Goal: Task Accomplishment & Management: Complete application form

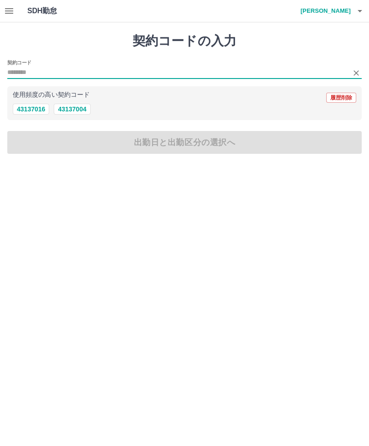
click at [83, 107] on button "43137004" at bounding box center [72, 109] width 36 height 11
type input "********"
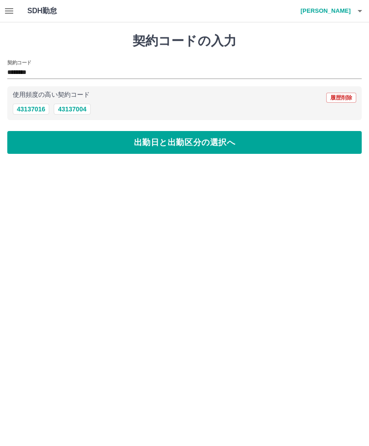
click at [194, 142] on button "出勤日と出勤区分の選択へ" at bounding box center [184, 142] width 355 height 23
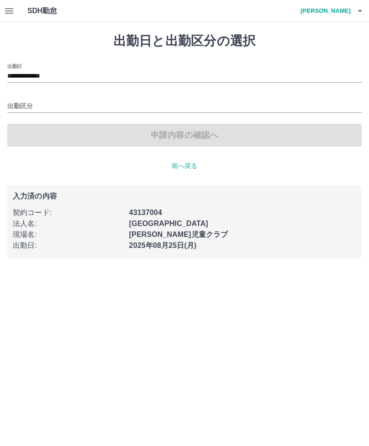
click at [98, 101] on input "出勤区分" at bounding box center [184, 106] width 355 height 11
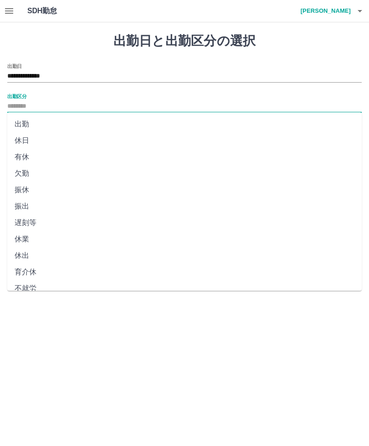
click at [40, 120] on li "出勤" at bounding box center [184, 124] width 355 height 16
type input "**"
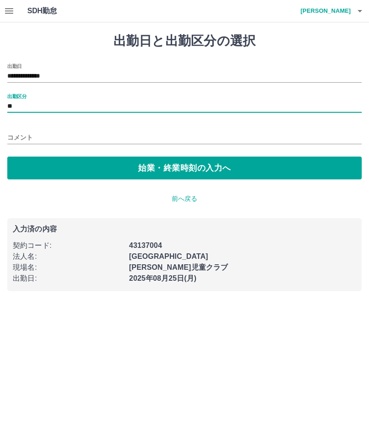
click at [181, 163] on button "始業・終業時刻の入力へ" at bounding box center [184, 167] width 355 height 23
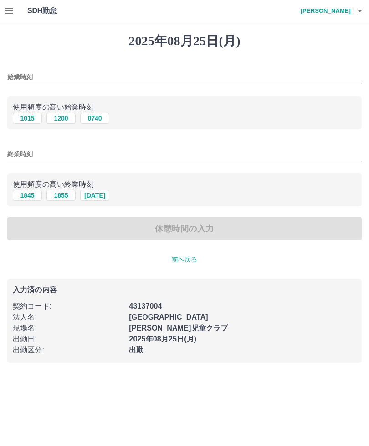
click at [36, 114] on button "1015" at bounding box center [27, 118] width 29 height 11
type input "****"
click at [35, 194] on button "1845" at bounding box center [27, 195] width 29 height 11
type input "****"
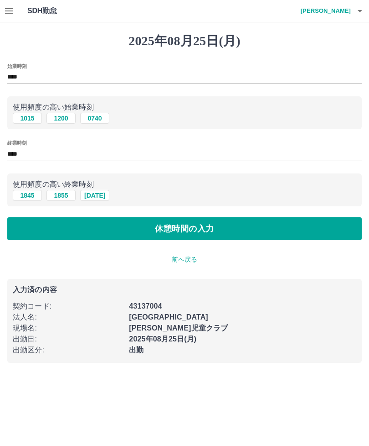
click at [211, 229] on button "休憩時間の入力" at bounding box center [184, 228] width 355 height 23
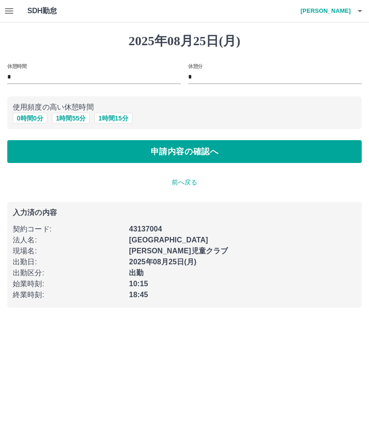
click at [191, 150] on button "申請内容の確認へ" at bounding box center [184, 151] width 355 height 23
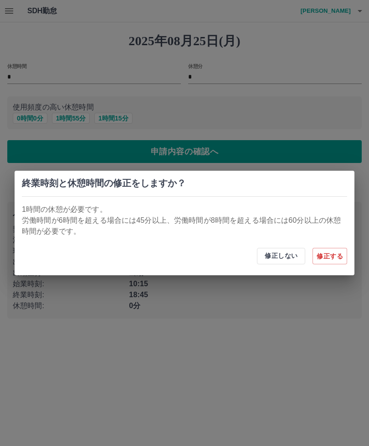
click at [280, 251] on button "修正しない" at bounding box center [281, 256] width 48 height 16
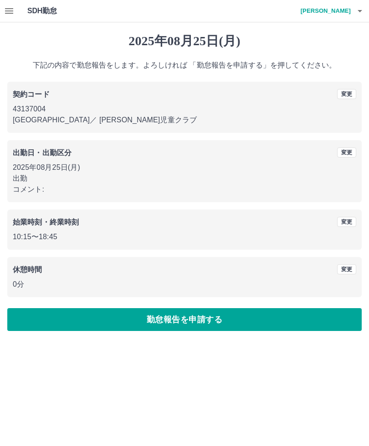
click at [205, 317] on button "勤怠報告を申請する" at bounding box center [184, 319] width 355 height 23
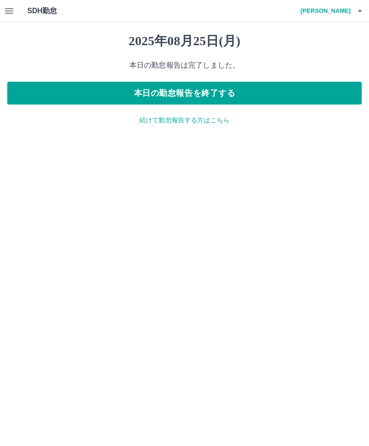
click at [13, 6] on icon "button" at bounding box center [9, 10] width 11 height 11
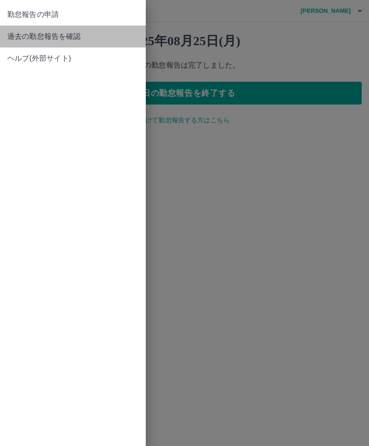
click at [61, 35] on span "過去の勤怠報告を確認" at bounding box center [72, 36] width 131 height 11
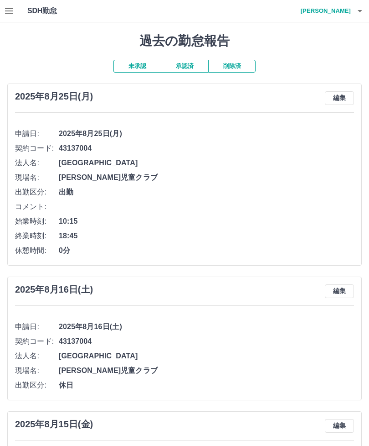
click at [184, 64] on button "承認済" at bounding box center [184, 66] width 47 height 13
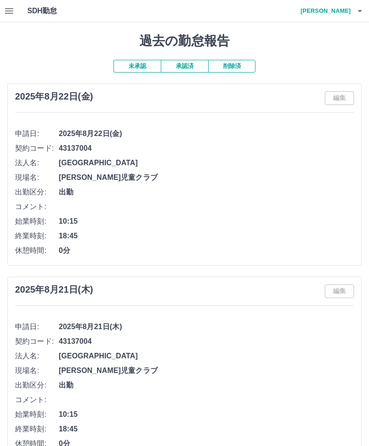
click at [12, 6] on icon "button" at bounding box center [9, 10] width 11 height 11
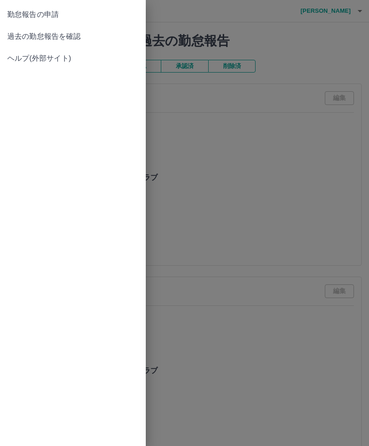
click at [72, 35] on span "過去の勤怠報告を確認" at bounding box center [72, 36] width 131 height 11
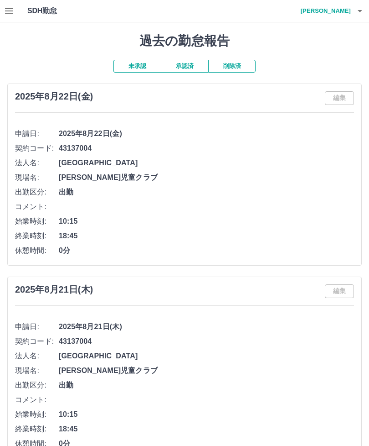
click at [149, 64] on button "未承認" at bounding box center [137, 66] width 47 height 13
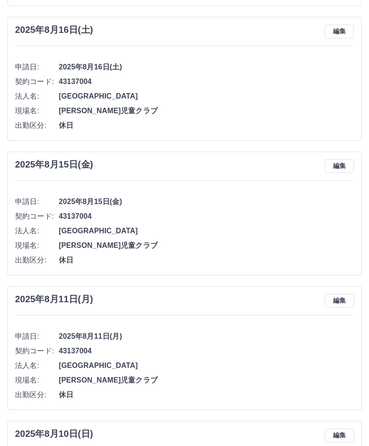
scroll to position [258, 0]
